Goal: Task Accomplishment & Management: Manage account settings

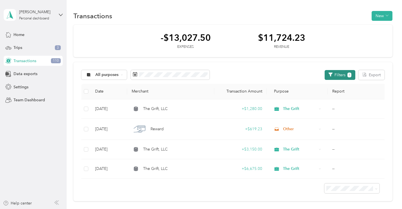
click at [342, 77] on button "Filters 1" at bounding box center [340, 75] width 31 height 10
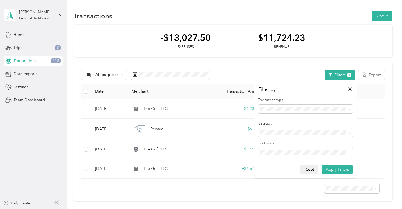
click at [307, 169] on button "Reset" at bounding box center [309, 170] width 17 height 10
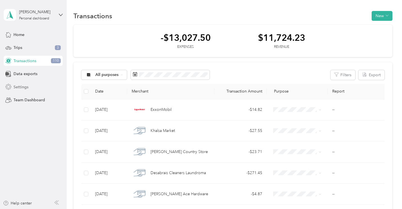
click at [21, 87] on span "Settings" at bounding box center [21, 87] width 15 height 6
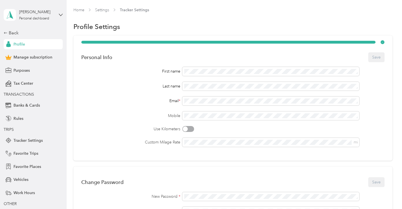
scroll to position [24, 0]
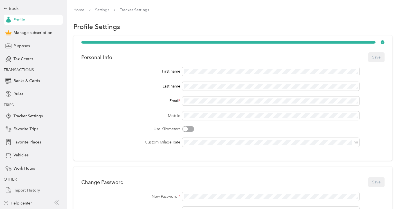
click at [22, 191] on span "Import History" at bounding box center [27, 190] width 26 height 6
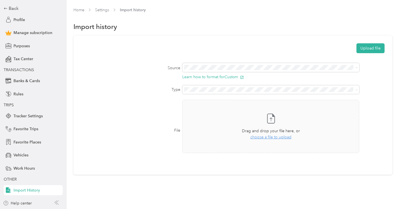
click at [223, 109] on div "Transactions" at bounding box center [272, 109] width 170 height 6
click at [375, 46] on button "Upload file" at bounding box center [371, 48] width 28 height 10
click at [389, 10] on icon at bounding box center [389, 11] width 3 height 3
click at [272, 135] on span "choose a file to upload" at bounding box center [270, 137] width 41 height 5
click at [370, 45] on button "Upload file" at bounding box center [371, 48] width 28 height 10
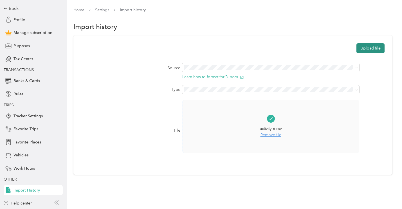
click at [374, 48] on button "Upload file" at bounding box center [371, 48] width 28 height 10
click at [78, 12] on span "Home" at bounding box center [78, 10] width 11 height 6
click at [80, 10] on link "Home" at bounding box center [78, 10] width 11 height 5
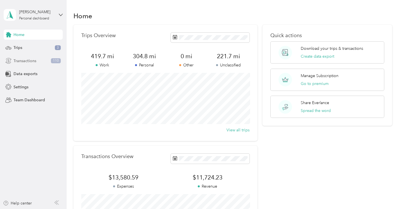
click at [26, 63] on span "Transactions" at bounding box center [25, 61] width 23 height 6
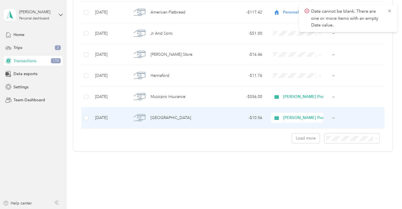
scroll to position [2062, 0]
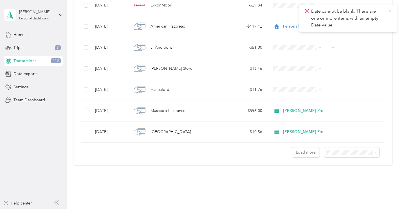
click at [390, 11] on icon at bounding box center [389, 10] width 5 height 5
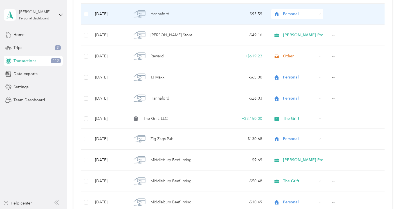
scroll to position [275, 0]
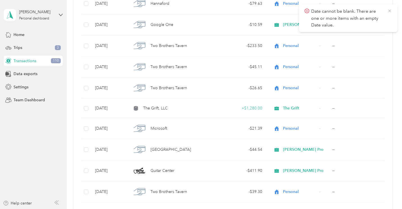
click at [389, 11] on icon at bounding box center [389, 10] width 5 height 5
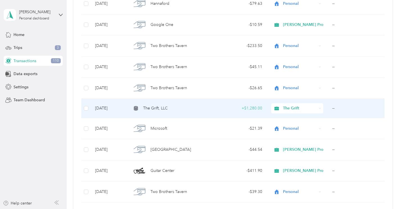
scroll to position [332, 0]
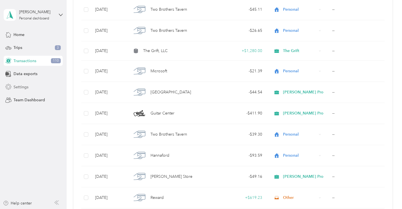
click at [24, 86] on span "Settings" at bounding box center [21, 87] width 15 height 6
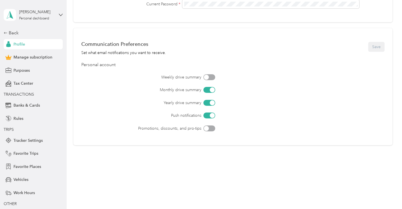
scroll to position [24, 0]
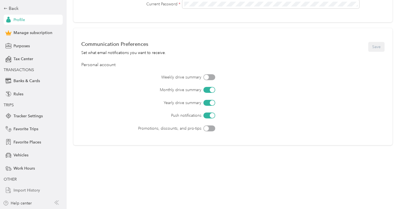
click at [26, 188] on span "Import History" at bounding box center [27, 190] width 26 height 6
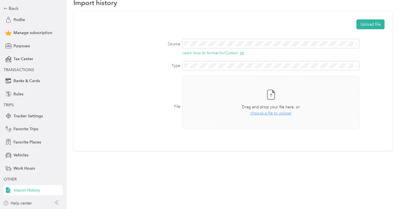
scroll to position [24, 0]
click at [268, 115] on span "choose a file to upload" at bounding box center [270, 113] width 41 height 5
click at [275, 96] on icon at bounding box center [270, 94] width 7 height 9
click at [374, 25] on button "Upload file" at bounding box center [371, 25] width 28 height 10
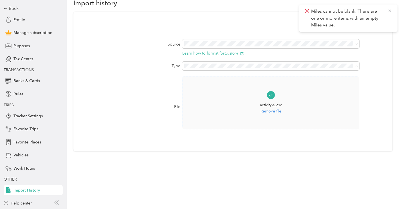
click at [293, 87] on li "Transactions" at bounding box center [272, 85] width 178 height 10
click at [389, 10] on icon at bounding box center [389, 10] width 5 height 5
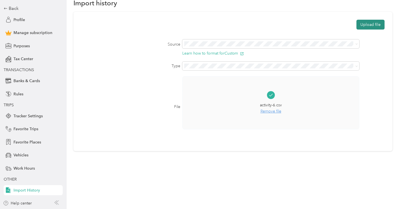
click at [377, 24] on button "Upload file" at bounding box center [371, 25] width 28 height 10
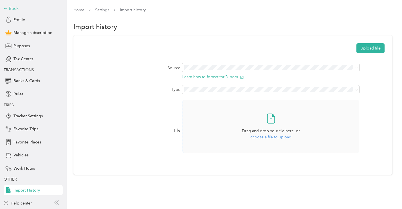
click at [16, 8] on div "Back" at bounding box center [32, 8] width 56 height 7
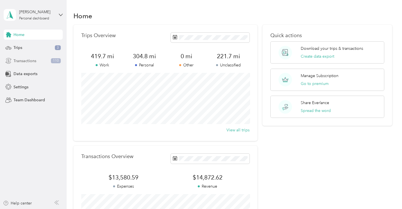
click at [40, 60] on div "Transactions 110" at bounding box center [33, 61] width 59 height 10
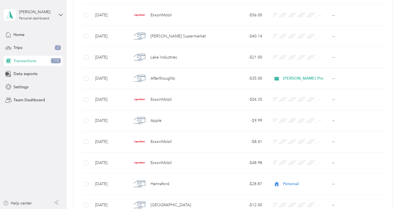
scroll to position [2076, 0]
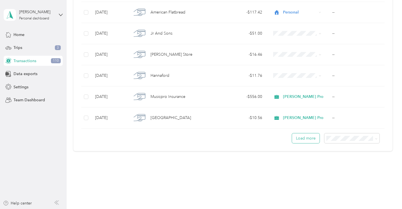
click at [308, 138] on button "Load more" at bounding box center [306, 138] width 28 height 10
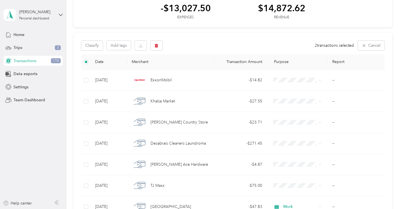
scroll to position [0, 0]
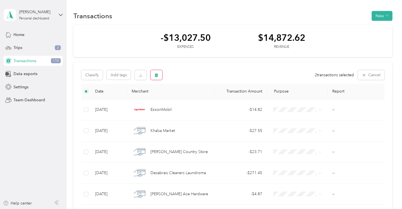
click at [156, 75] on icon "button" at bounding box center [156, 75] width 4 height 4
click at [205, 100] on button "Yes" at bounding box center [205, 98] width 11 height 9
click at [17, 90] on span "Settings" at bounding box center [21, 87] width 15 height 6
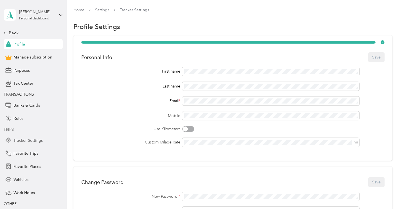
scroll to position [24, 0]
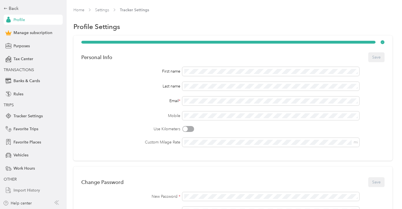
click at [25, 191] on span "Import History" at bounding box center [27, 190] width 26 height 6
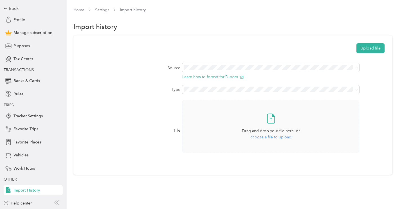
click at [268, 137] on span "choose a file to upload" at bounding box center [270, 137] width 41 height 5
click at [372, 49] on button "Upload file" at bounding box center [371, 48] width 28 height 10
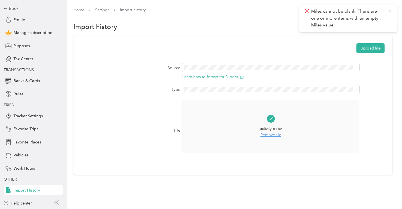
click at [391, 11] on icon at bounding box center [389, 10] width 5 height 5
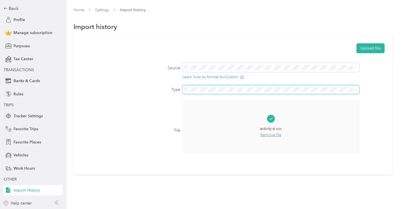
click at [352, 93] on span at bounding box center [270, 89] width 177 height 9
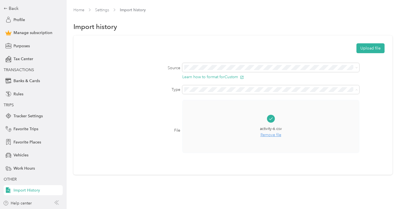
click at [209, 109] on div "Transactions" at bounding box center [272, 109] width 170 height 6
click at [371, 48] on button "Upload file" at bounding box center [371, 48] width 28 height 10
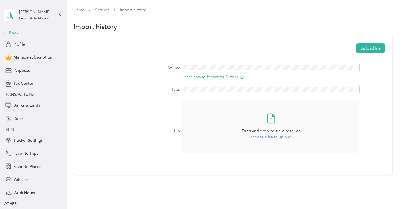
click at [14, 34] on div "Back" at bounding box center [32, 33] width 56 height 7
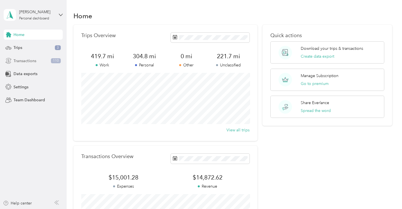
click at [28, 62] on span "Transactions" at bounding box center [25, 61] width 23 height 6
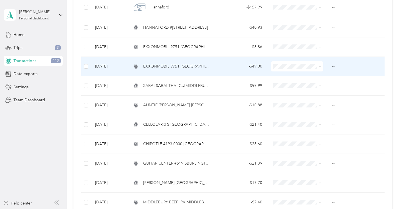
scroll to position [3902, 0]
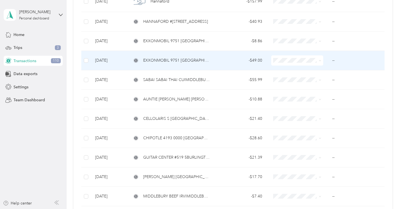
click at [189, 59] on span "EXXONMOBIL 9751 [GEOGRAPHIC_DATA] [GEOGRAPHIC_DATA]" at bounding box center [176, 60] width 67 height 6
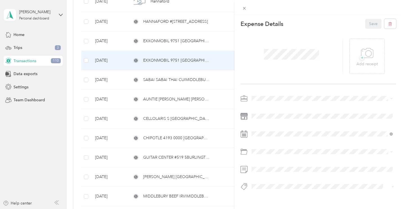
click at [198, 137] on div "This expense cannot be edited because it is either under review, approved, or p…" at bounding box center [201, 104] width 402 height 209
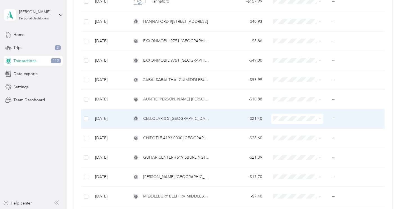
click at [163, 122] on span "CELLOLARIS S [GEOGRAPHIC_DATA]" at bounding box center [176, 119] width 67 height 6
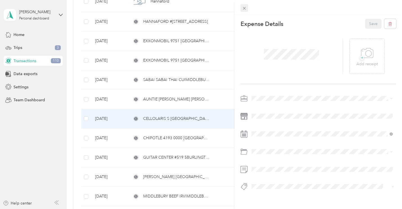
click at [246, 7] on icon at bounding box center [244, 8] width 5 height 5
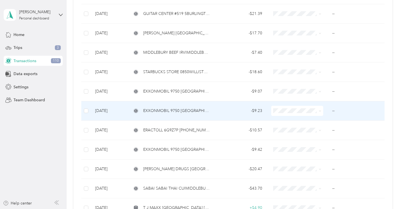
scroll to position [4155, 0]
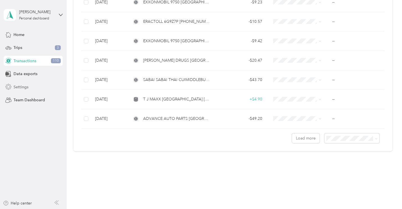
click at [23, 83] on div "Settings" at bounding box center [33, 87] width 59 height 10
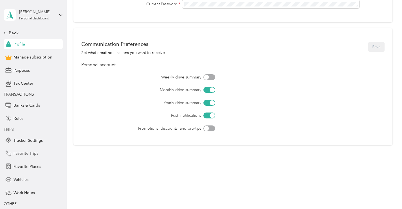
scroll to position [24, 0]
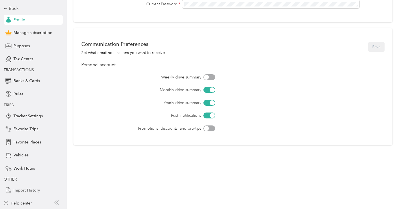
click at [30, 191] on span "Import History" at bounding box center [27, 190] width 26 height 6
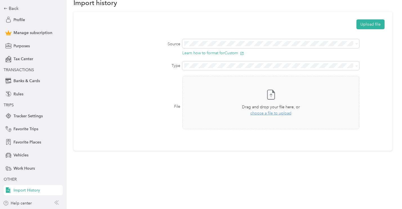
scroll to position [24, 0]
click at [230, 84] on div "Transactions" at bounding box center [272, 85] width 170 height 6
click at [273, 115] on span "choose a file to upload" at bounding box center [270, 113] width 41 height 5
click at [373, 28] on button "Upload file" at bounding box center [371, 25] width 28 height 10
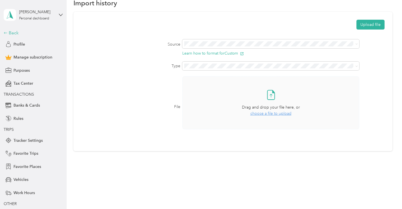
click at [14, 33] on div "Back" at bounding box center [32, 33] width 56 height 7
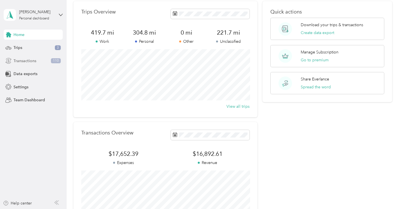
click at [25, 60] on span "Transactions" at bounding box center [25, 61] width 23 height 6
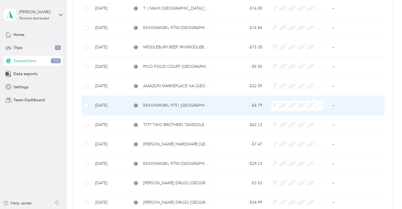
scroll to position [4155, 0]
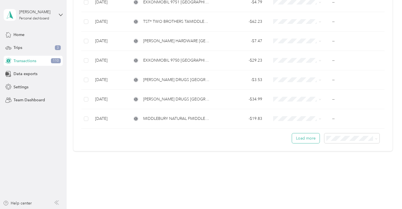
click at [307, 139] on button "Load more" at bounding box center [306, 138] width 28 height 10
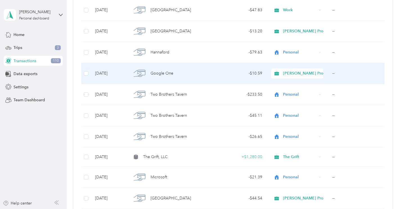
scroll to position [0, 0]
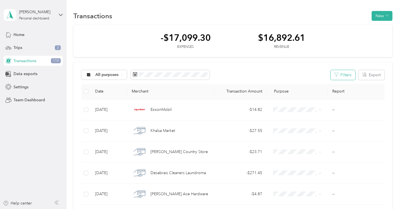
click at [354, 75] on button "Filters" at bounding box center [343, 75] width 25 height 10
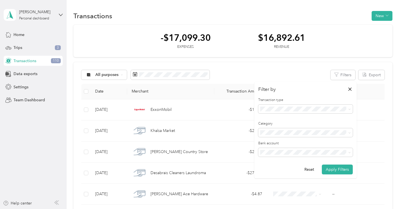
click at [279, 138] on div "Revenue" at bounding box center [305, 136] width 87 height 6
click at [333, 169] on button "Apply Filters" at bounding box center [337, 170] width 31 height 10
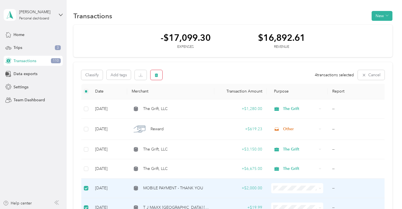
click at [157, 73] on icon "button" at bounding box center [156, 75] width 3 height 4
click at [207, 99] on button "Yes" at bounding box center [205, 98] width 11 height 9
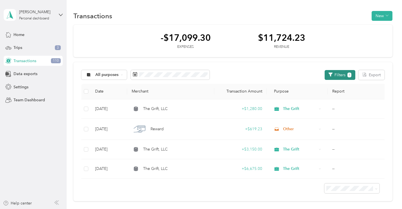
click at [348, 77] on button "Filters 1" at bounding box center [340, 75] width 31 height 10
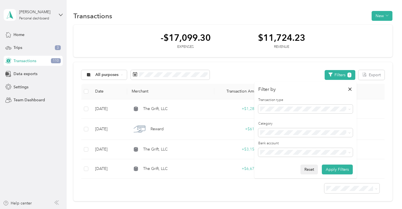
click at [310, 169] on button "Reset" at bounding box center [309, 170] width 17 height 10
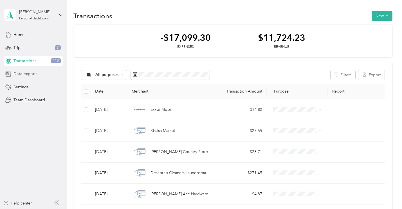
click at [24, 76] on span "Data exports" at bounding box center [26, 74] width 24 height 6
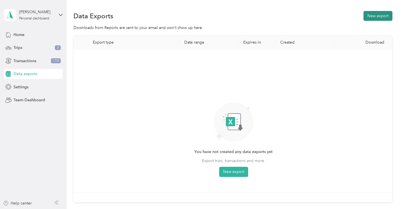
click at [372, 18] on button "New export" at bounding box center [378, 16] width 29 height 10
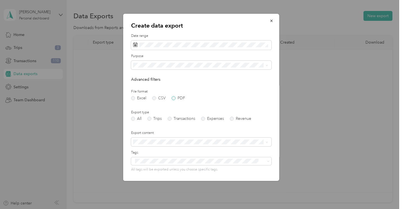
click at [174, 98] on label "PDF" at bounding box center [178, 98] width 14 height 4
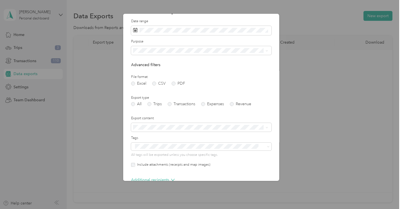
scroll to position [46, 0]
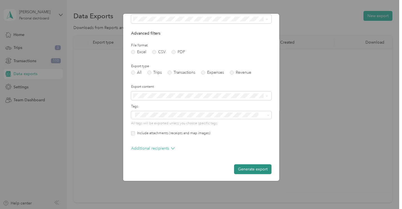
click at [254, 168] on button "Generate export" at bounding box center [252, 169] width 37 height 10
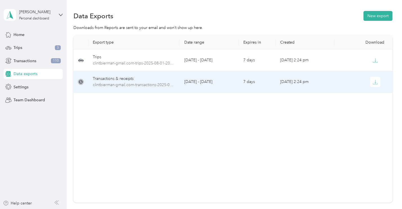
click at [128, 80] on div "Transactions & receipts" at bounding box center [134, 79] width 82 height 6
click at [125, 85] on span "clintbierman-gmail.com-transactions-2025-08-01-2025-08-31.pdf" at bounding box center [134, 85] width 82 height 6
click at [119, 76] on div "Transactions & receipts" at bounding box center [134, 79] width 82 height 6
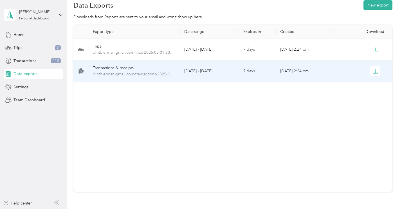
scroll to position [0, 0]
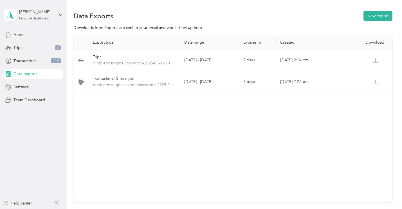
click at [21, 36] on span "Home" at bounding box center [19, 35] width 11 height 6
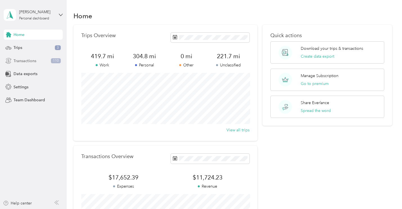
click at [25, 60] on span "Transactions" at bounding box center [25, 61] width 23 height 6
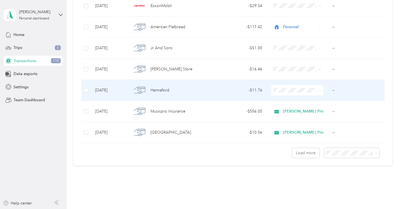
scroll to position [2076, 0]
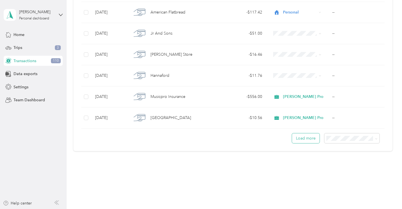
click at [303, 138] on button "Load more" at bounding box center [306, 138] width 28 height 10
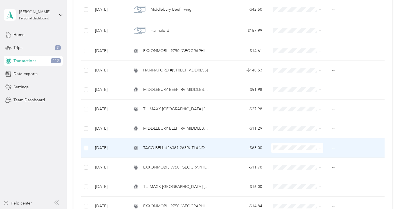
scroll to position [4155, 0]
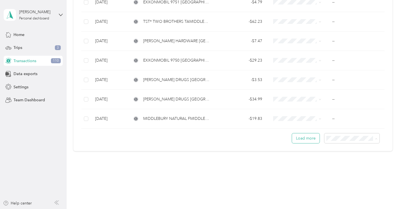
click at [312, 140] on button "Load more" at bounding box center [306, 138] width 28 height 10
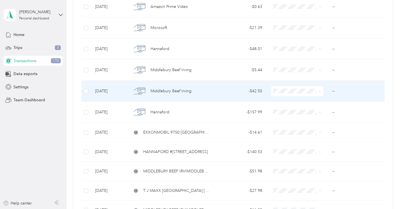
scroll to position [3669, 0]
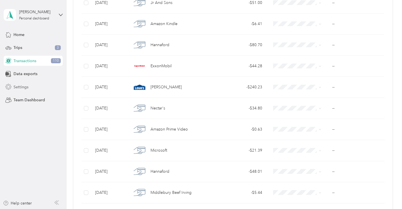
click at [25, 85] on span "Settings" at bounding box center [21, 87] width 15 height 6
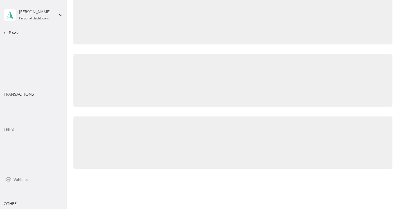
scroll to position [24, 0]
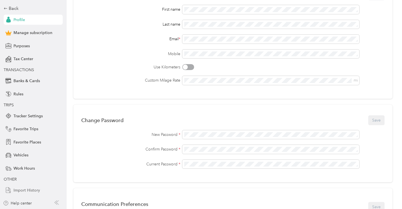
click at [28, 189] on span "Import History" at bounding box center [27, 190] width 26 height 6
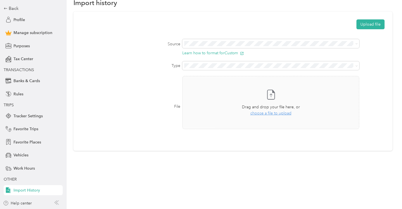
scroll to position [24, 0]
click at [227, 84] on div "Transactions" at bounding box center [272, 85] width 170 height 6
click at [375, 26] on button "Upload file" at bounding box center [371, 25] width 28 height 10
click at [389, 10] on icon at bounding box center [389, 10] width 5 height 5
click at [269, 111] on span "choose a file to upload" at bounding box center [270, 113] width 41 height 5
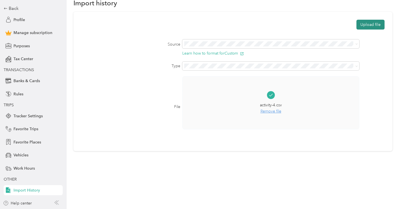
click at [374, 26] on button "Upload file" at bounding box center [371, 25] width 28 height 10
click at [13, 8] on div "Back" at bounding box center [32, 8] width 56 height 7
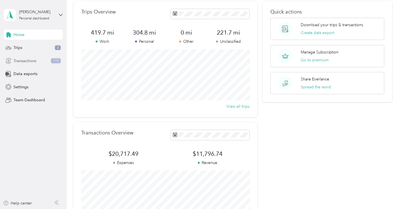
click at [34, 63] on span "Transactions" at bounding box center [25, 61] width 23 height 6
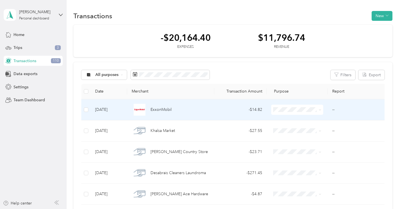
click at [334, 110] on td "--" at bounding box center [357, 109] width 58 height 21
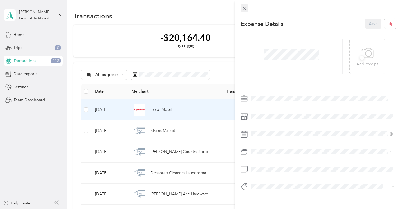
click at [246, 6] on icon at bounding box center [244, 8] width 5 height 5
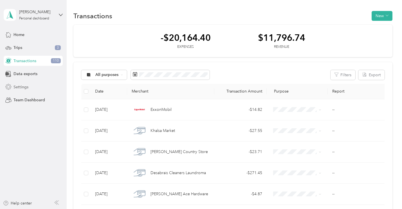
click at [24, 87] on span "Settings" at bounding box center [21, 87] width 15 height 6
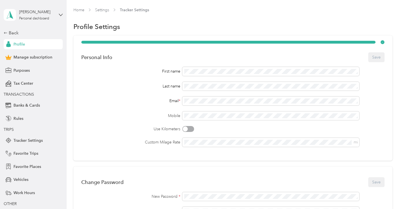
scroll to position [24, 0]
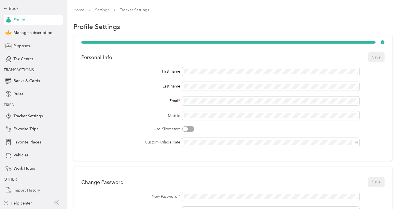
click at [27, 189] on span "Import History" at bounding box center [27, 190] width 26 height 6
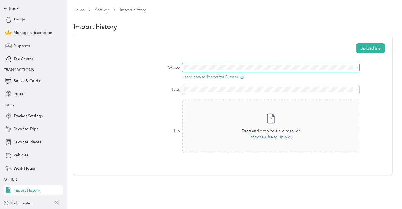
click at [290, 71] on span at bounding box center [270, 67] width 177 height 9
click at [205, 111] on li "Transactions" at bounding box center [272, 109] width 178 height 10
click at [268, 136] on span "choose a file to upload" at bounding box center [270, 137] width 41 height 5
click at [373, 49] on button "Upload file" at bounding box center [371, 48] width 28 height 10
click at [205, 106] on div "Transactions" at bounding box center [272, 109] width 170 height 6
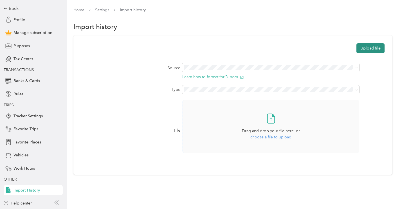
click at [375, 48] on button "Upload file" at bounding box center [371, 48] width 28 height 10
click at [390, 9] on icon at bounding box center [389, 10] width 5 height 5
click at [276, 135] on span "choose a file to upload" at bounding box center [270, 137] width 41 height 5
click at [270, 139] on div "Drag and drop your file here, or choose a file to upload" at bounding box center [271, 134] width 58 height 12
click at [376, 46] on button "Upload file" at bounding box center [371, 48] width 28 height 10
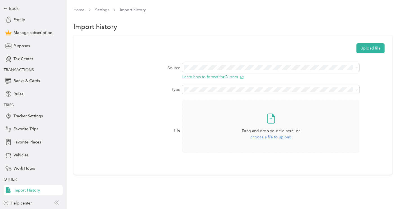
click at [211, 107] on div "Transactions" at bounding box center [272, 109] width 170 height 6
click at [282, 137] on span "choose a file to upload" at bounding box center [270, 137] width 41 height 5
click at [374, 51] on button "Upload file" at bounding box center [371, 48] width 28 height 10
click at [12, 10] on div "Back" at bounding box center [32, 8] width 56 height 7
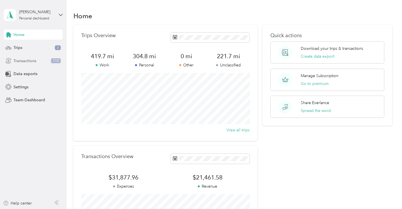
click at [31, 61] on span "Transactions" at bounding box center [25, 61] width 23 height 6
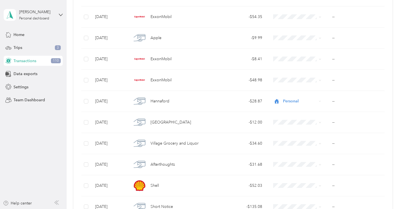
scroll to position [2076, 0]
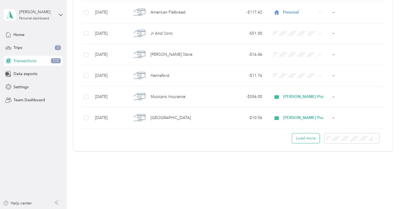
click at [306, 140] on button "Load more" at bounding box center [306, 138] width 28 height 10
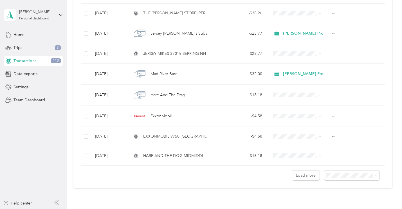
scroll to position [4134, 0]
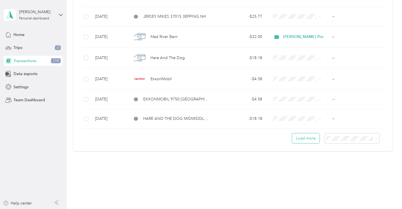
click at [307, 138] on button "Load more" at bounding box center [306, 138] width 28 height 10
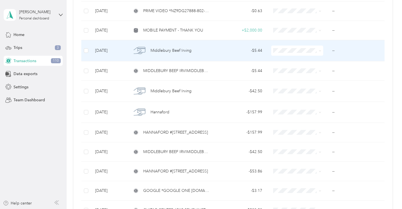
scroll to position [4684, 0]
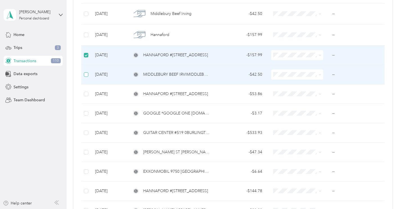
click at [88, 75] on span at bounding box center [86, 74] width 5 height 5
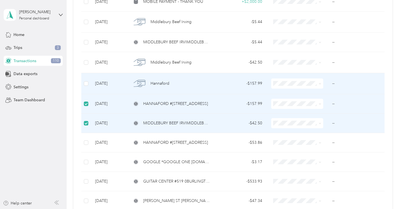
scroll to position [4634, 0]
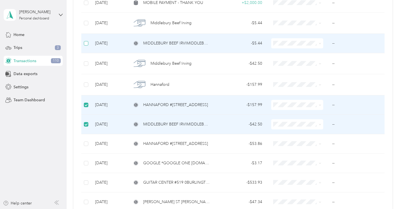
click at [88, 44] on span at bounding box center [86, 43] width 5 height 5
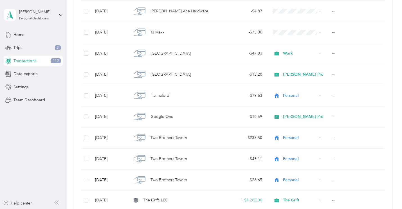
scroll to position [0, 0]
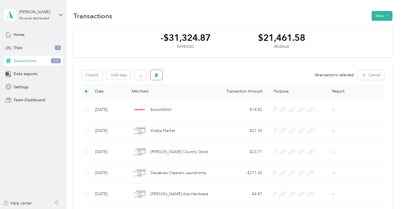
click at [153, 75] on button "button" at bounding box center [157, 75] width 12 height 10
click at [206, 99] on button "Yes" at bounding box center [205, 98] width 11 height 9
click at [348, 74] on button "Filters" at bounding box center [343, 75] width 25 height 10
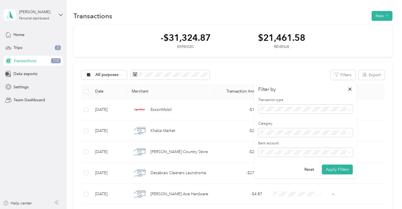
click at [277, 137] on span "Revenue" at bounding box center [269, 138] width 15 height 5
click at [342, 174] on div "Filter by Transaction type Category Bank account Reset Apply Filters" at bounding box center [305, 130] width 102 height 97
click at [341, 172] on button "Apply Filters" at bounding box center [337, 170] width 31 height 10
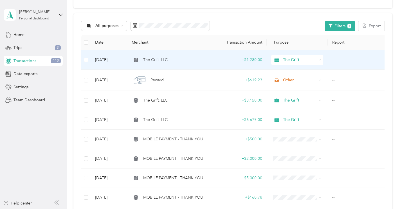
scroll to position [98, 0]
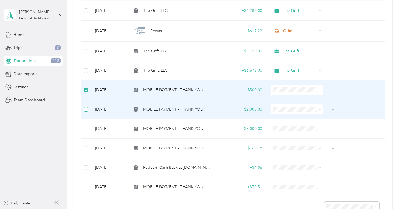
click at [87, 107] on label at bounding box center [86, 109] width 5 height 6
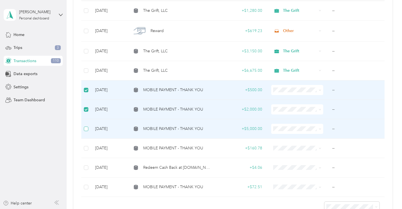
click at [87, 126] on label at bounding box center [86, 129] width 5 height 6
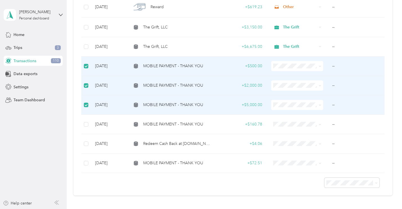
scroll to position [136, 0]
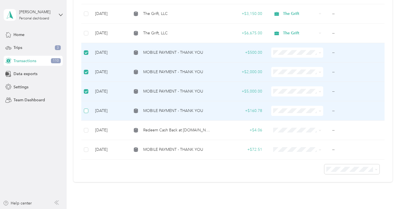
click at [86, 113] on span at bounding box center [86, 111] width 5 height 5
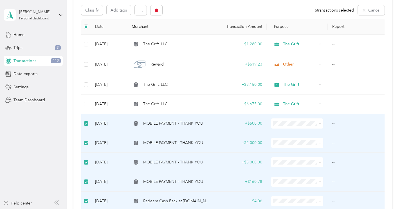
scroll to position [20, 0]
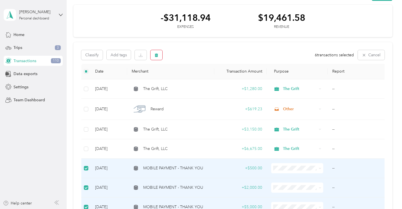
click at [159, 53] on button "button" at bounding box center [157, 55] width 12 height 10
click at [206, 80] on button "Yes" at bounding box center [205, 78] width 11 height 9
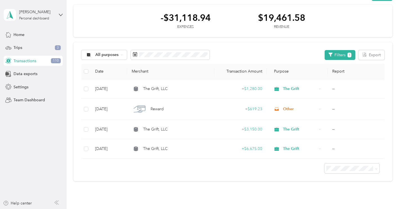
scroll to position [21, 0]
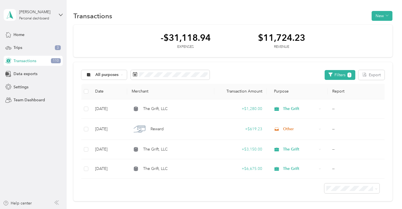
click at [37, 61] on div "Transactions 110" at bounding box center [33, 61] width 59 height 10
click at [344, 77] on button "Filters 1" at bounding box center [340, 75] width 31 height 10
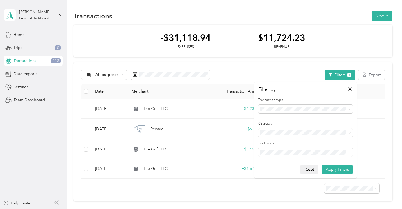
click at [310, 170] on button "Reset" at bounding box center [309, 170] width 17 height 10
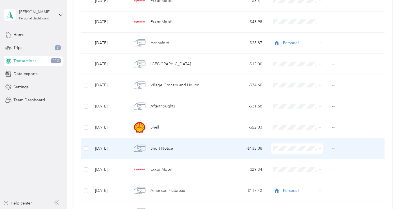
scroll to position [2076, 0]
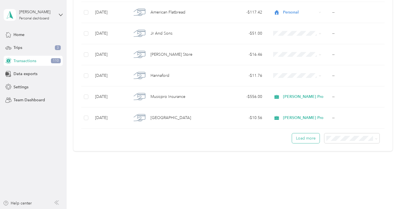
click at [311, 138] on button "Load more" at bounding box center [306, 138] width 28 height 10
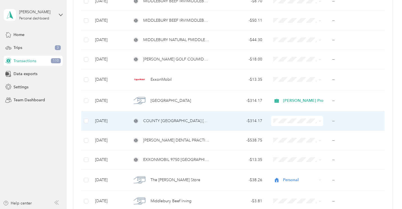
scroll to position [4134, 0]
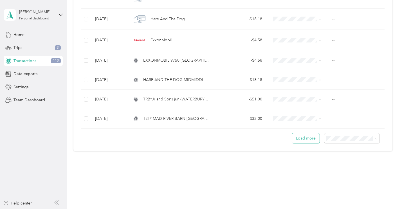
click at [306, 138] on button "Load more" at bounding box center [306, 138] width 28 height 10
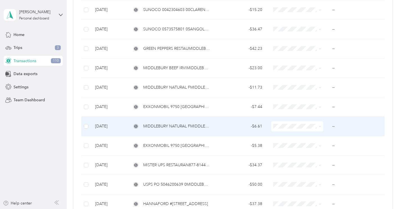
scroll to position [6096, 0]
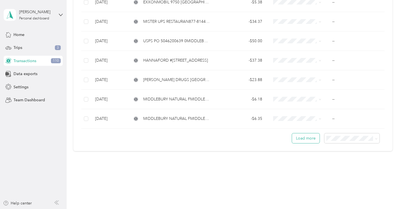
click at [304, 140] on button "Load more" at bounding box center [306, 138] width 28 height 10
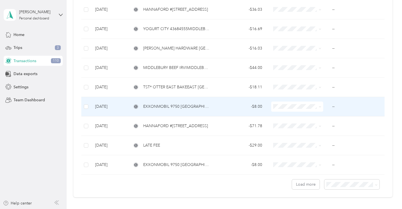
scroll to position [8038, 0]
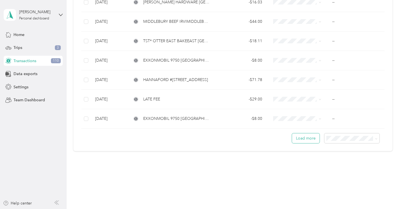
click at [310, 139] on button "Load more" at bounding box center [306, 138] width 28 height 10
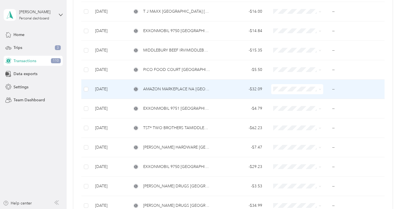
scroll to position [9979, 0]
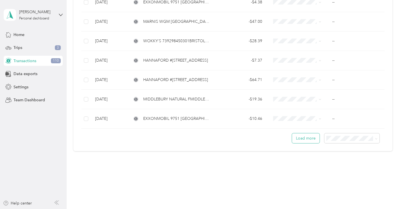
click at [305, 142] on button "Load more" at bounding box center [306, 138] width 28 height 10
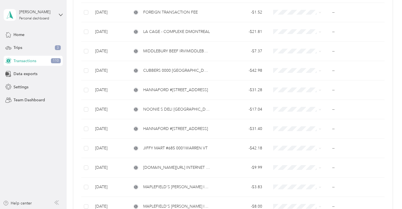
scroll to position [0, 0]
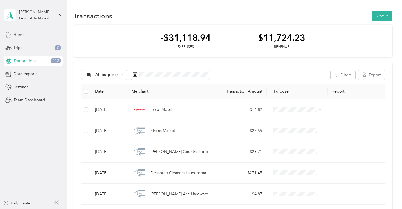
click at [21, 33] on span "Home" at bounding box center [19, 35] width 11 height 6
